Goal: Task Accomplishment & Management: Complete application form

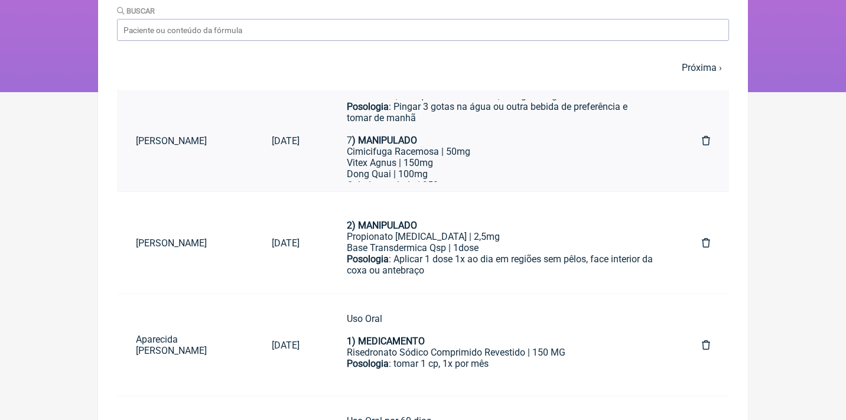
scroll to position [526, 0]
click at [449, 168] on div "Dong Quai | 100mg" at bounding box center [501, 173] width 308 height 11
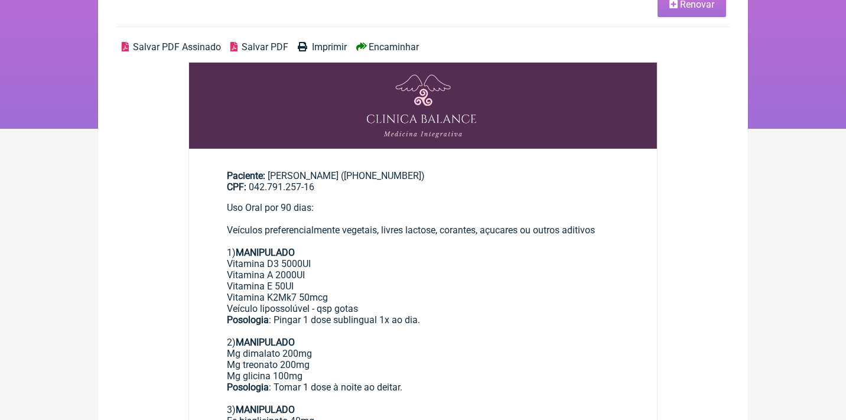
scroll to position [80, 0]
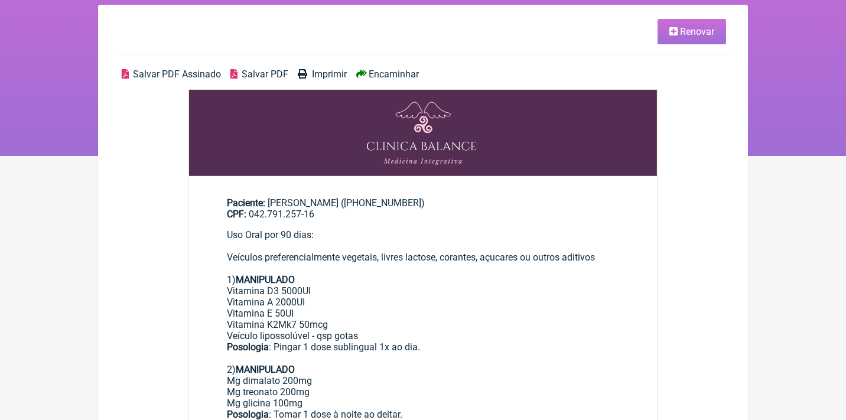
click at [676, 31] on icon at bounding box center [674, 31] width 8 height 9
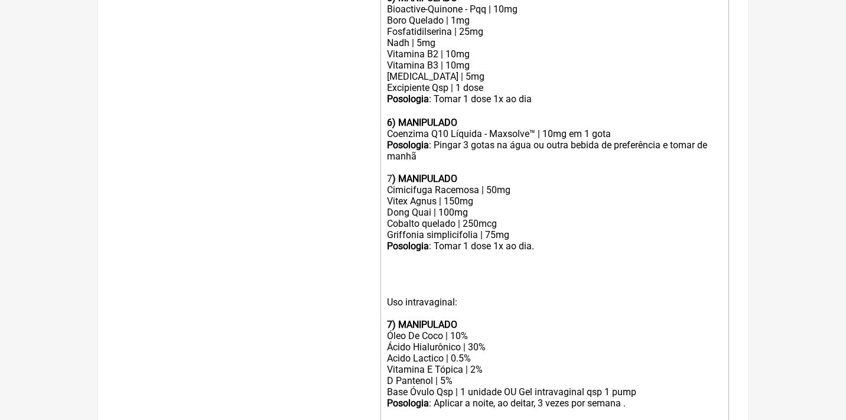
scroll to position [838, 0]
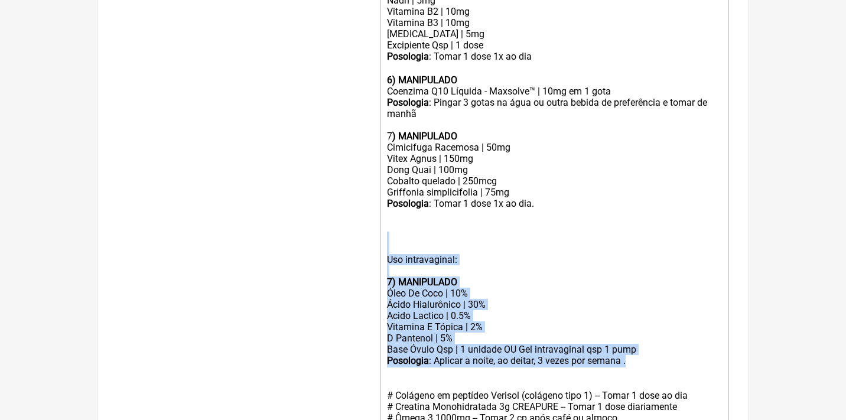
drag, startPoint x: 652, startPoint y: 319, endPoint x: 391, endPoint y: 212, distance: 282.1
click at [391, 213] on trix-editor "Uso Oral por 90 dias: Veículos preferencialmente vegetais, livres lactose, cora…" at bounding box center [555, 52] width 349 height 955
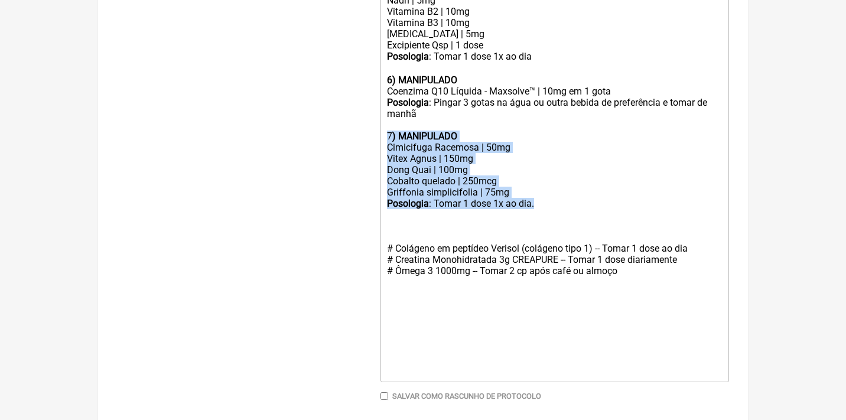
drag, startPoint x: 544, startPoint y: 174, endPoint x: 362, endPoint y: 106, distance: 194.1
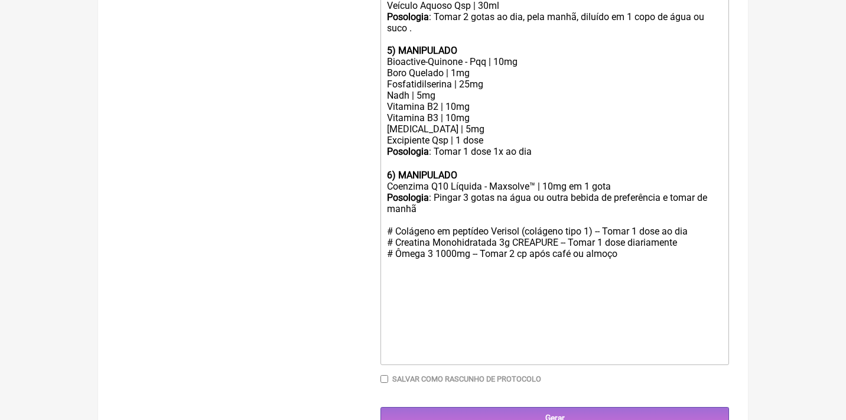
scroll to position [732, 0]
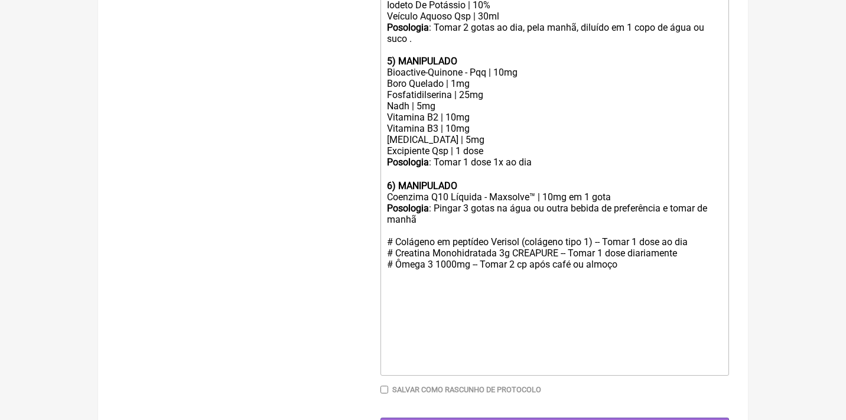
type trix-editor "<div>Uso Oral por 90 dias:<br><br>Veículos preferencialmente vegetais, livres l…"
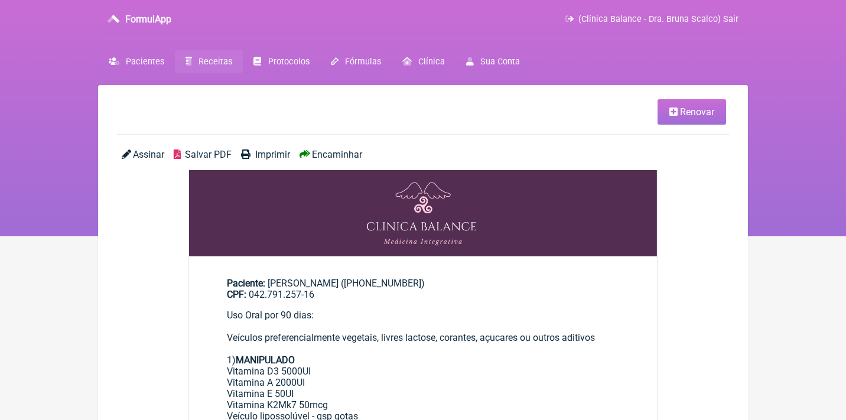
click at [143, 156] on span "Assinar" at bounding box center [148, 154] width 31 height 11
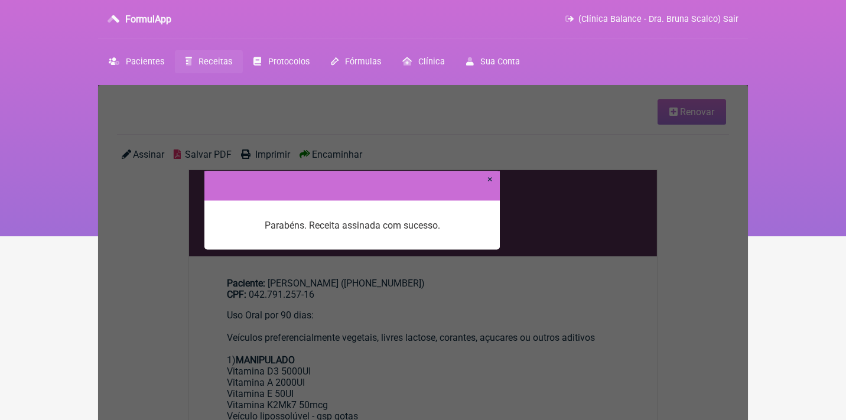
click at [492, 180] on link "×" at bounding box center [490, 178] width 5 height 11
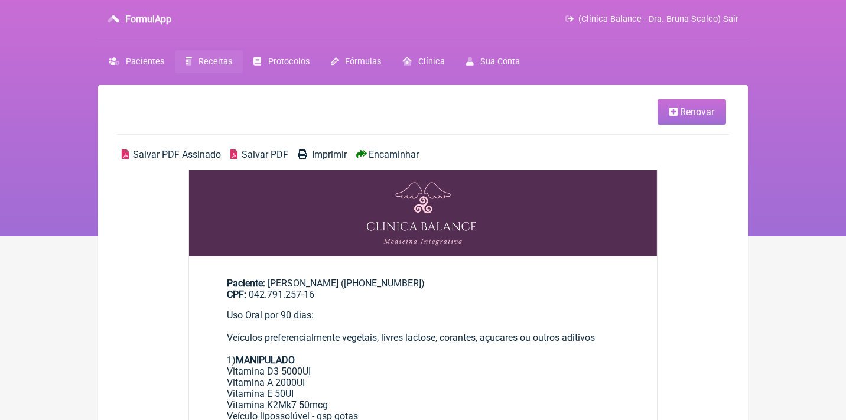
click at [172, 151] on span "Salvar PDF Assinado" at bounding box center [177, 154] width 88 height 11
click at [213, 63] on span "Receitas" at bounding box center [216, 62] width 34 height 10
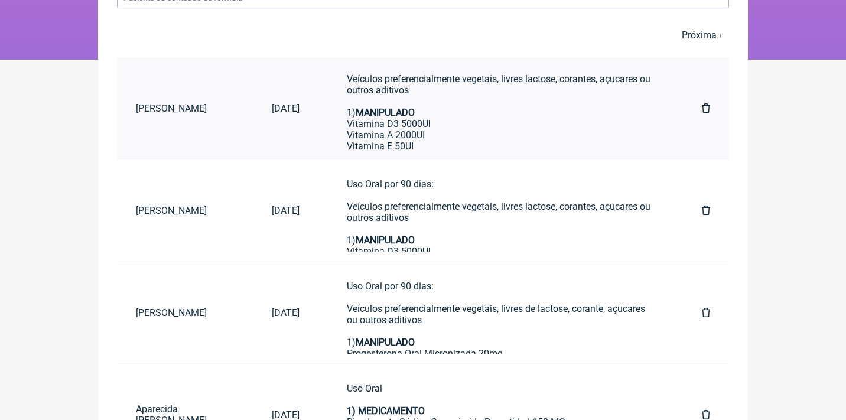
scroll to position [28, 0]
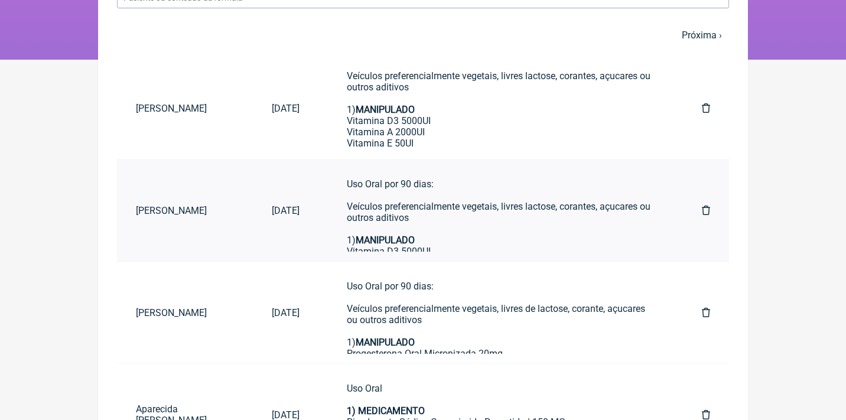
click at [710, 210] on icon at bounding box center [706, 210] width 8 height 9
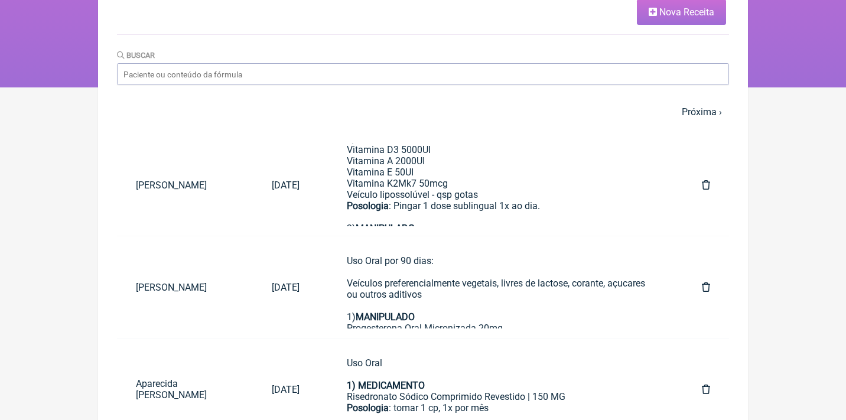
scroll to position [154, 0]
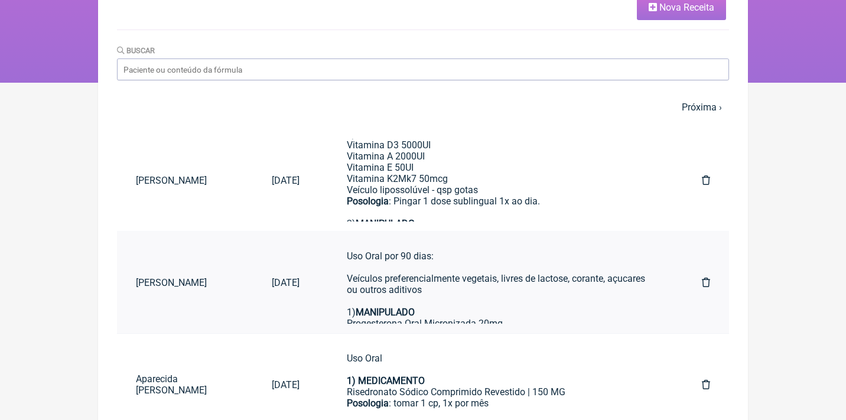
click at [435, 280] on div "Uso Oral por 90 dias: Veículos preferencialmente vegetais, livres de lactose, c…" at bounding box center [501, 335] width 308 height 168
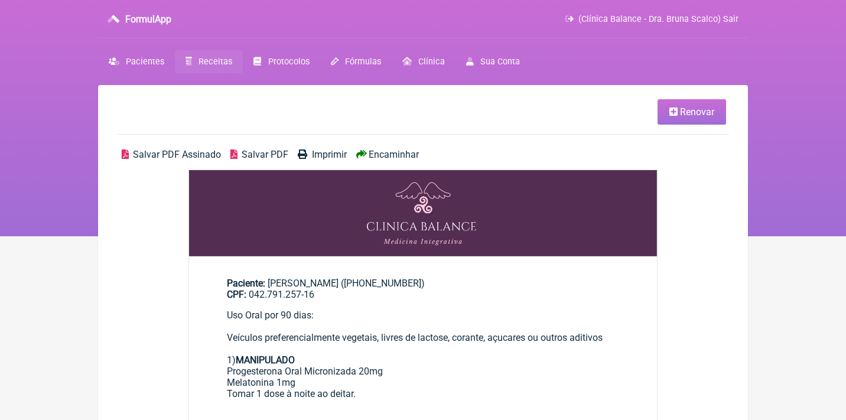
click at [696, 109] on span "Renovar" at bounding box center [697, 111] width 34 height 11
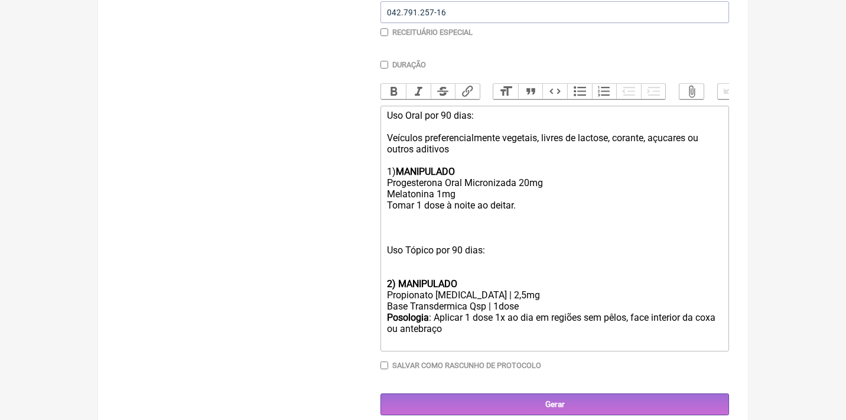
scroll to position [307, 0]
click at [497, 323] on div "Posologia : Aplicar 1 dose 1x ao dia em regiões sem pêlos, face interior da cox…" at bounding box center [555, 330] width 336 height 35
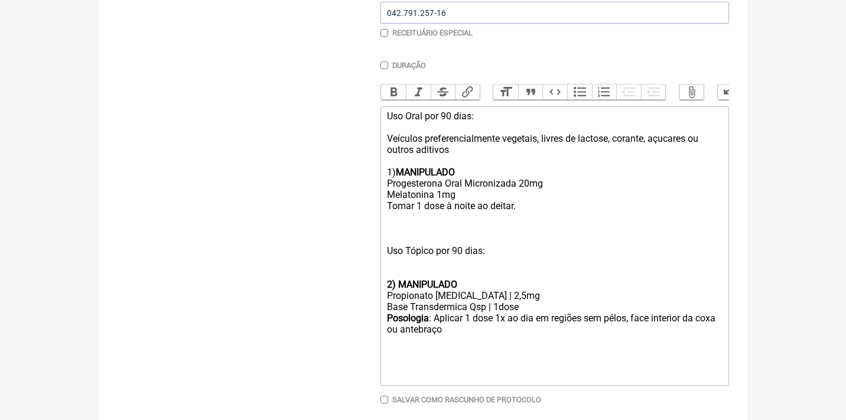
type trix-editor "<div>Uso Oral por 90 dias:<br><br>Veículos preferencialmente vegetais, livres d…"
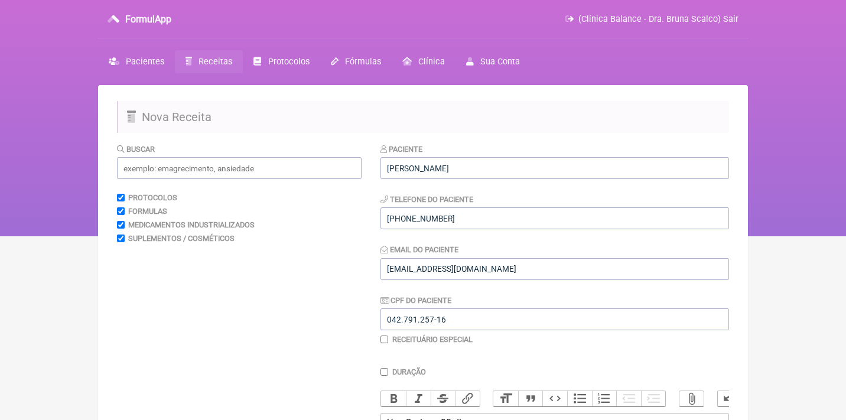
scroll to position [0, 0]
click at [252, 177] on input "text" at bounding box center [239, 168] width 245 height 22
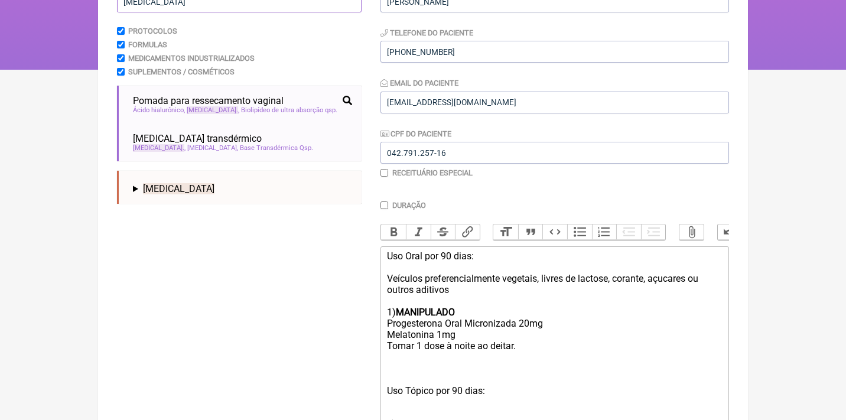
scroll to position [167, 0]
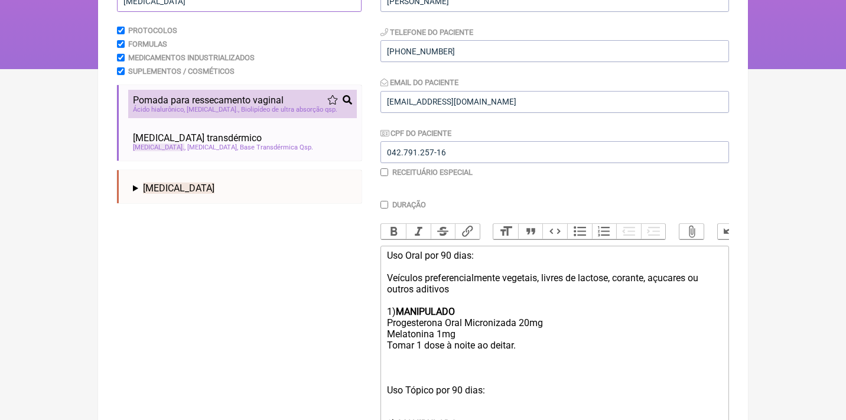
type input "estriol"
click at [225, 103] on span "Pomada para ressecamento vaginal" at bounding box center [208, 100] width 151 height 11
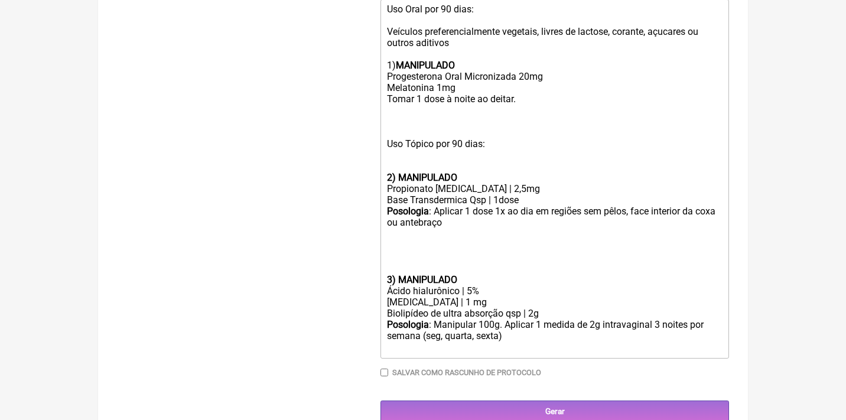
scroll to position [413, 0]
click at [389, 248] on div "Posologia : Aplicar 1 dose 1x ao dia em regiões sem pêlos, face interior da cox…" at bounding box center [555, 240] width 336 height 69
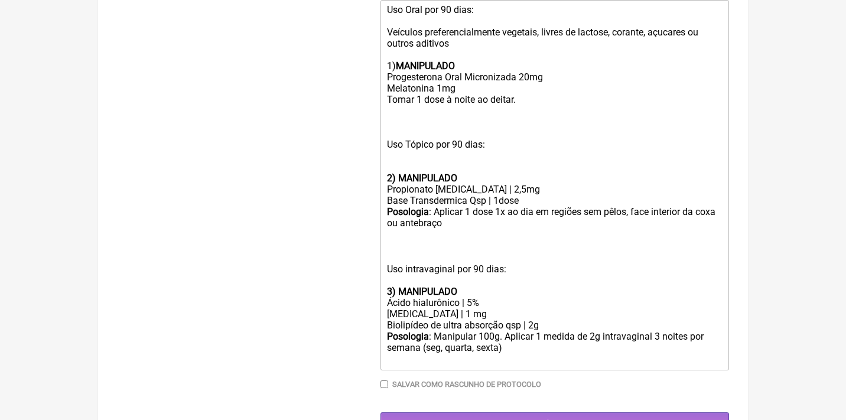
click at [509, 331] on div "Posologia : Manipular 100g. Aplicar 1 medida de 2g intravaginal 3 noites por se…" at bounding box center [555, 348] width 336 height 35
type trix-editor "<div>Uso Oral por 90 dias:<br><br>Veículos preferencialmente vegetais, livres d…"
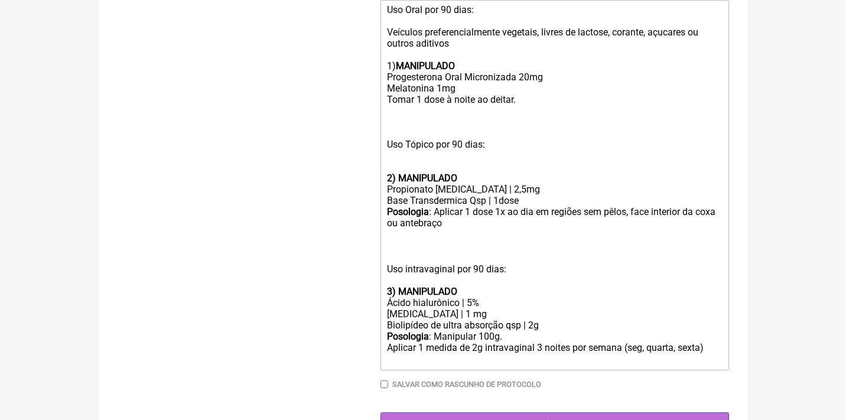
click at [529, 413] on input "Gerar" at bounding box center [555, 424] width 349 height 22
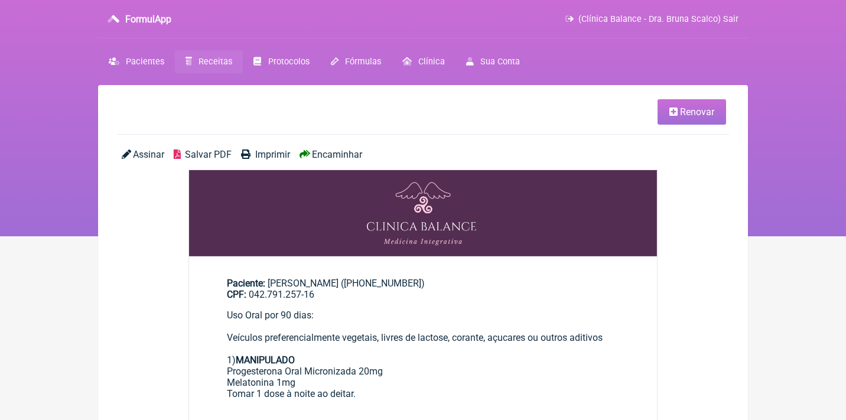
click at [154, 155] on span "Assinar" at bounding box center [148, 154] width 31 height 11
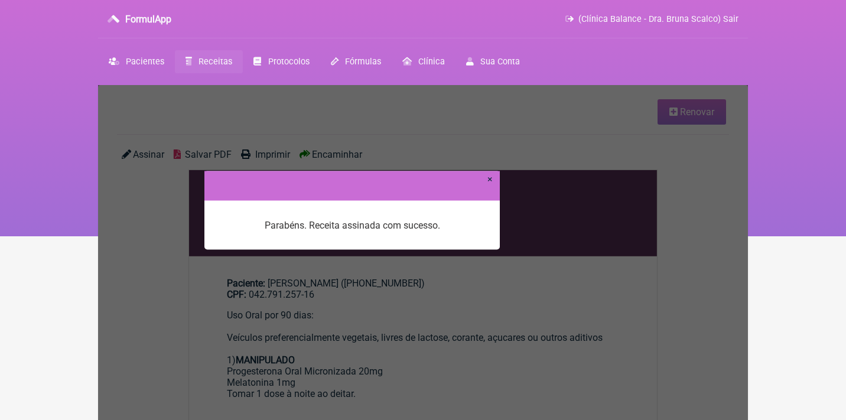
click at [488, 181] on link "×" at bounding box center [490, 178] width 5 height 11
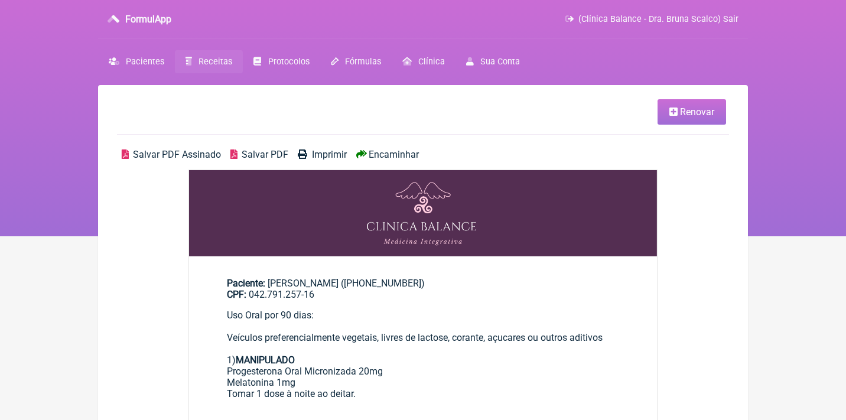
click at [149, 152] on span "Salvar PDF Assinado" at bounding box center [177, 154] width 88 height 11
click at [225, 63] on span "Receitas" at bounding box center [216, 62] width 34 height 10
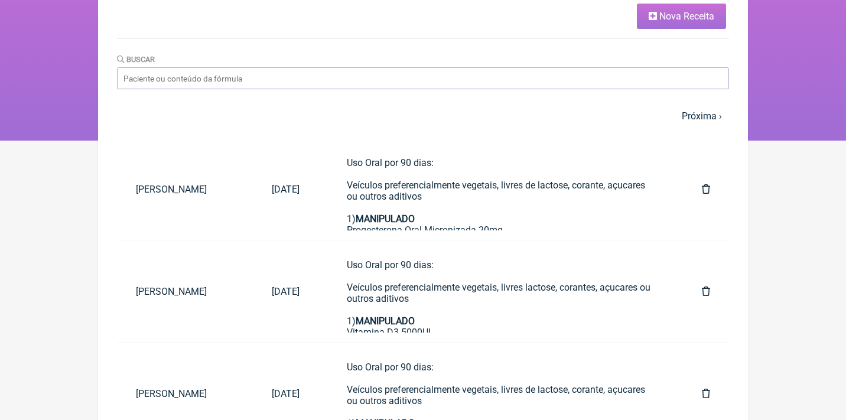
scroll to position [155, 0]
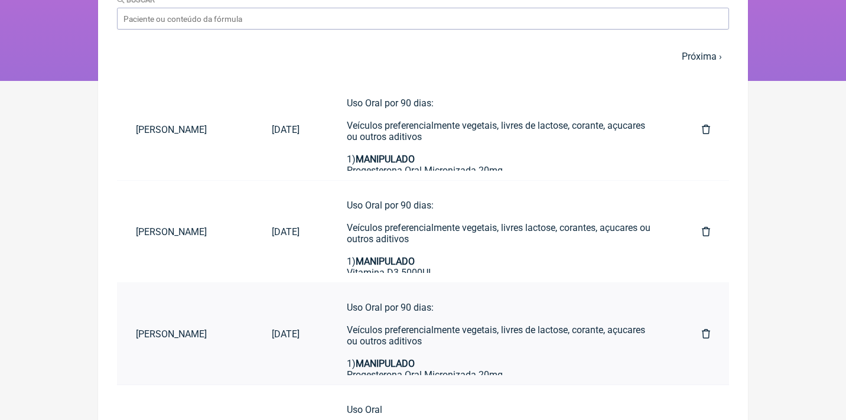
click at [707, 332] on icon at bounding box center [706, 333] width 8 height 9
